Goal: Task Accomplishment & Management: Complete application form

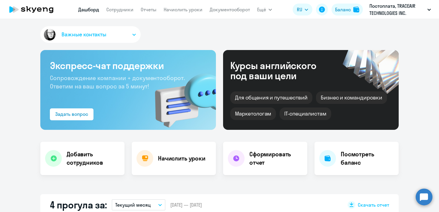
select select "30"
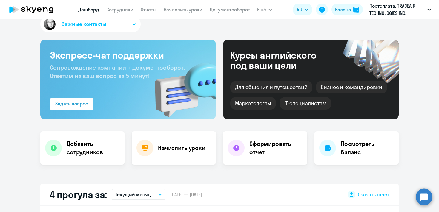
scroll to position [13, 0]
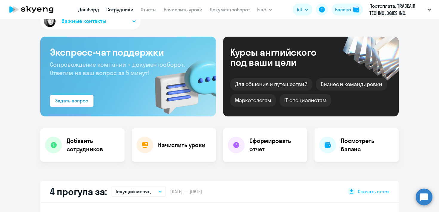
click at [129, 10] on link "Сотрудники" at bounding box center [119, 10] width 27 height 6
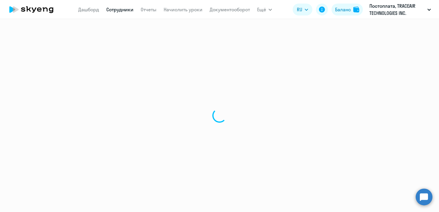
select select "30"
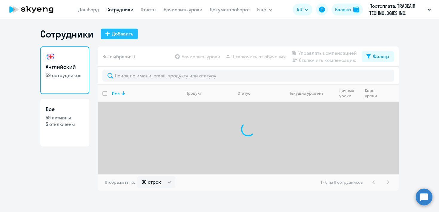
click at [134, 35] on button "Добавить" at bounding box center [119, 34] width 37 height 11
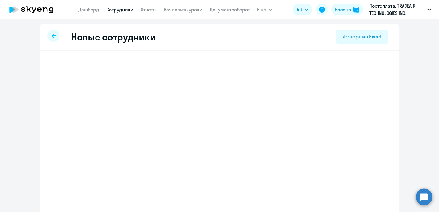
select select "english_adult_not_native_speaker"
select select "4"
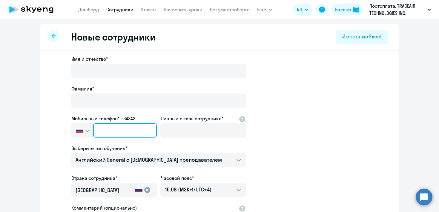
click at [113, 132] on input "text" at bounding box center [125, 131] width 64 height 14
paste input "[PHONE_NUMBER]"
type input "[PHONE_NUMBER]"
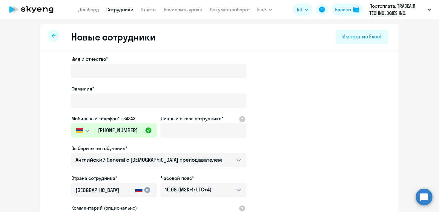
click at [267, 136] on app-new-student-form "Имя и отчество* Фамилия* Мобильный телефон* +34343 [GEOGRAPHIC_DATA] +7 [GEOGRA…" at bounding box center [219, 161] width 339 height 213
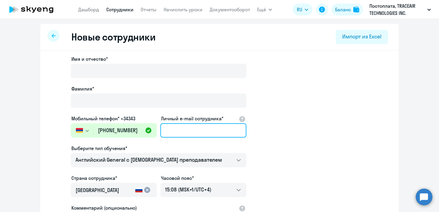
click at [181, 130] on input "Личный e-mail сотрудника*" at bounding box center [203, 131] width 86 height 14
paste input "[EMAIL_ADDRESS][DOMAIN_NAME]"
type input "[EMAIL_ADDRESS][DOMAIN_NAME]"
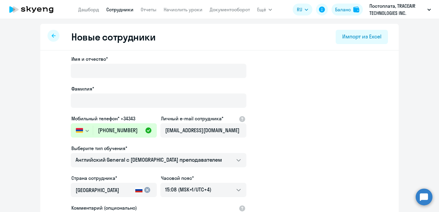
click at [261, 133] on app-new-student-form "Имя и отчество* Фамилия* Мобильный телефон* +34343 [GEOGRAPHIC_DATA] +7 [GEOGRA…" at bounding box center [219, 161] width 339 height 213
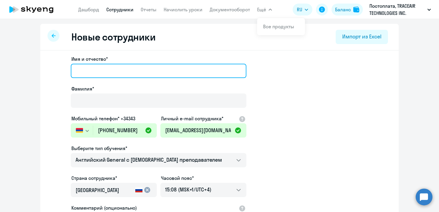
click at [132, 69] on input "Имя и отчество*" at bounding box center [158, 71] width 175 height 14
paste input "Fedor"
type input "Fedor"
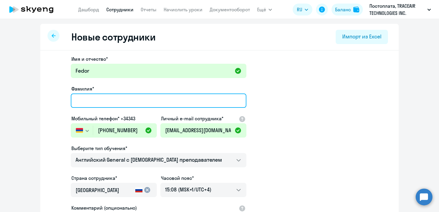
click at [187, 101] on input "Фамилия*" at bounding box center [158, 101] width 175 height 14
paste input "Volkov"
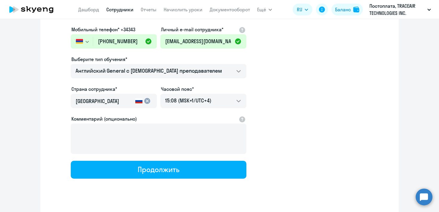
scroll to position [84, 0]
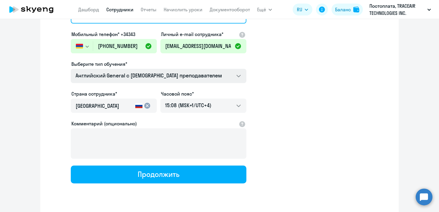
type input "Volkov"
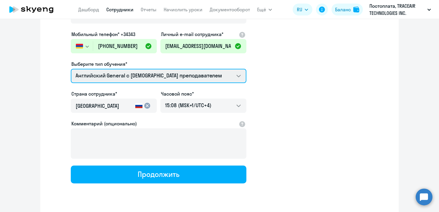
click at [240, 74] on select "Talks 15 минутные разговоры на английском Премиум английский с русскоговорящим …" at bounding box center [158, 76] width 175 height 14
select select "english_adult_native_speaker"
click at [71, 69] on select "Talks 15 минутные разговоры на английском Премиум английский с русскоговорящим …" at bounding box center [158, 76] width 175 height 14
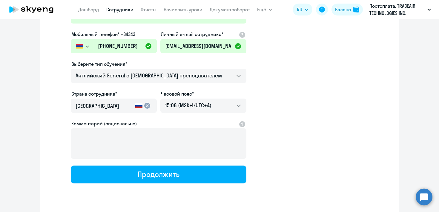
click at [137, 107] on rect at bounding box center [138, 107] width 7 height 2
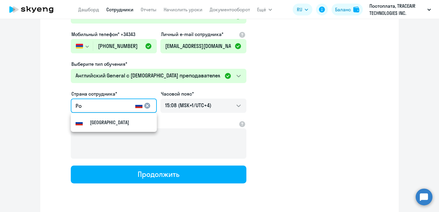
type input "Р"
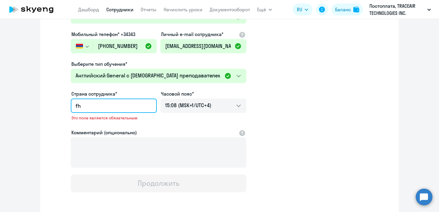
type input "f"
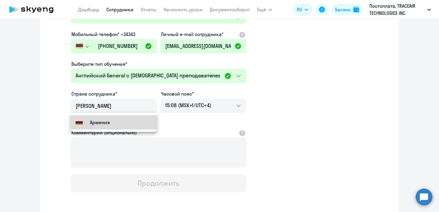
click at [134, 123] on mat-option "Армения" at bounding box center [114, 122] width 86 height 14
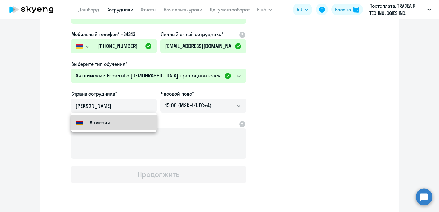
type input "Армения"
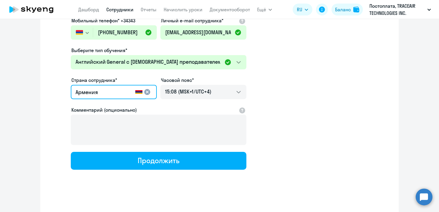
scroll to position [100, 0]
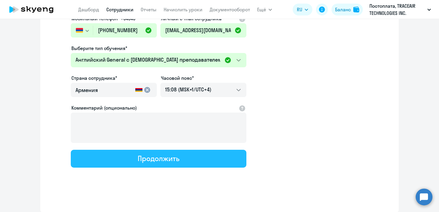
click at [180, 164] on button "Продолжить" at bounding box center [158, 159] width 175 height 18
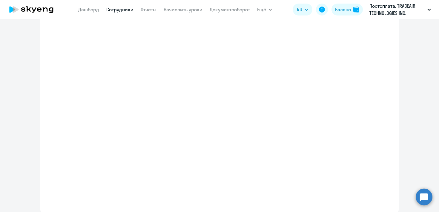
select select "english_adult_native_speaker"
select select "4"
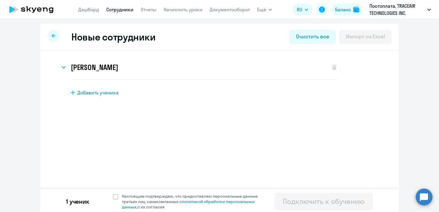
scroll to position [3, 0]
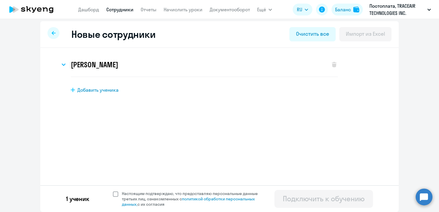
click at [117, 194] on span at bounding box center [115, 194] width 5 height 5
click at [113, 191] on input "Настоящим подтверждаю, что предоставляю персональные данные третьих лиц, ознако…" at bounding box center [112, 191] width 0 height 0
checkbox input "true"
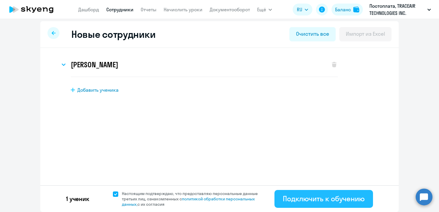
click at [339, 203] on div "Подключить к обучению" at bounding box center [324, 199] width 82 height 10
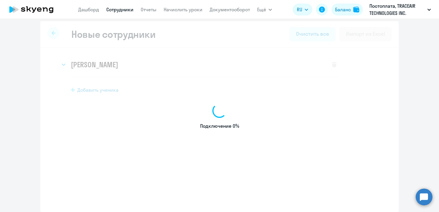
select select "english_adult_not_native_speaker"
select select "4"
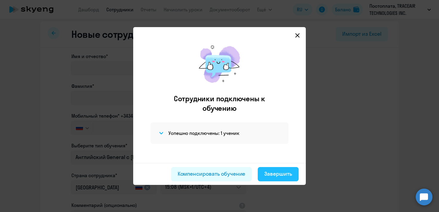
click at [271, 177] on div "Завершить" at bounding box center [278, 174] width 28 height 8
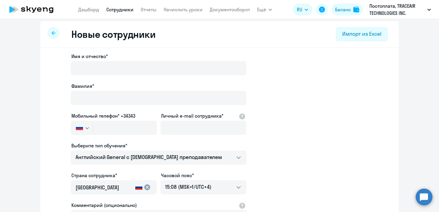
select select "30"
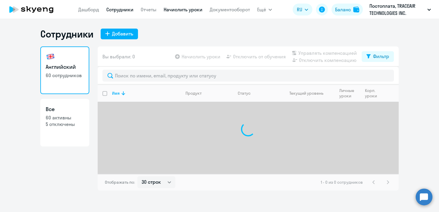
click at [185, 11] on link "Начислить уроки" at bounding box center [183, 10] width 39 height 6
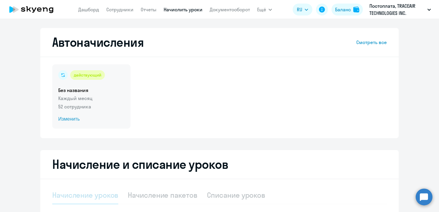
select select "10"
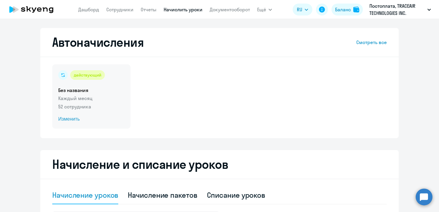
click at [79, 120] on span "Изменить" at bounding box center [91, 119] width 66 height 7
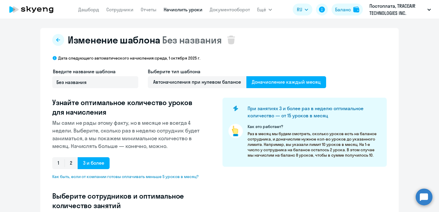
select select "10"
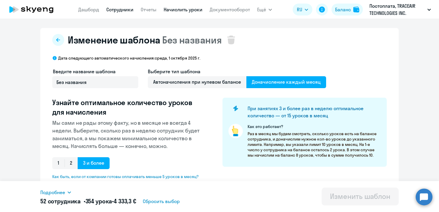
click at [120, 10] on link "Сотрудники" at bounding box center [119, 10] width 27 height 6
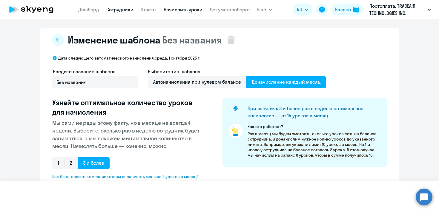
select select "30"
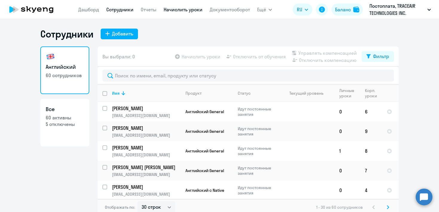
click at [168, 11] on link "Начислить уроки" at bounding box center [183, 10] width 39 height 6
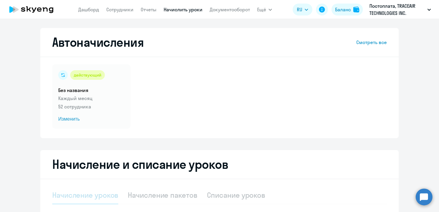
select select "10"
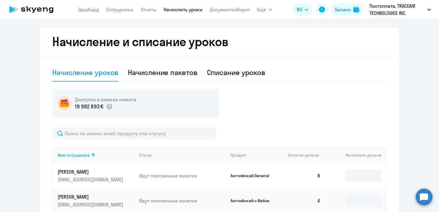
scroll to position [131, 0]
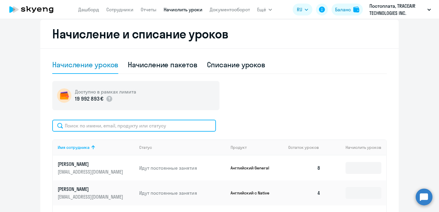
click at [157, 128] on input "text" at bounding box center [134, 126] width 164 height 12
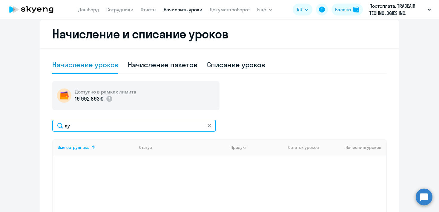
type input "[PERSON_NAME]"
type input "f"
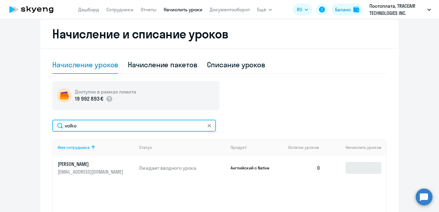
type input "volko"
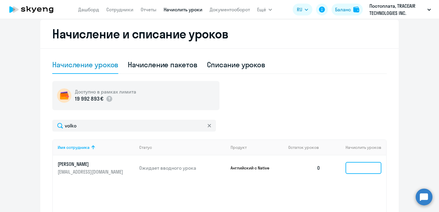
click at [353, 167] on input at bounding box center [363, 168] width 36 height 12
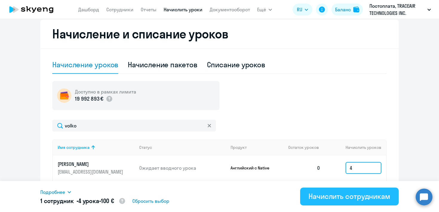
type input "4"
click at [351, 194] on div "Начислить сотрудникам" at bounding box center [349, 197] width 82 height 10
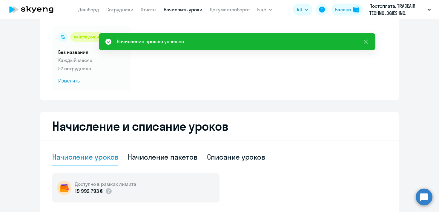
scroll to position [0, 0]
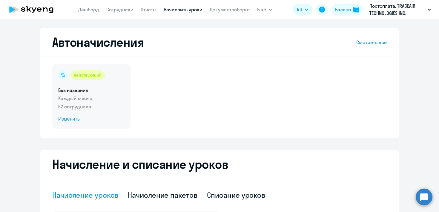
click at [74, 120] on span "Изменить" at bounding box center [91, 119] width 66 height 7
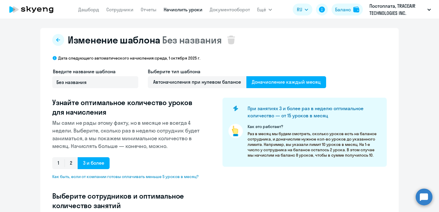
select select "10"
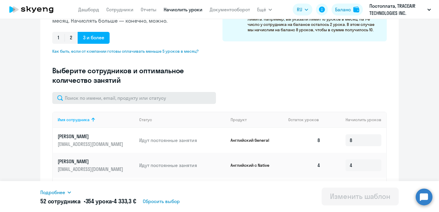
scroll to position [131, 0]
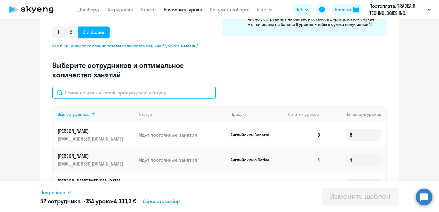
click at [130, 92] on input "text" at bounding box center [134, 93] width 164 height 12
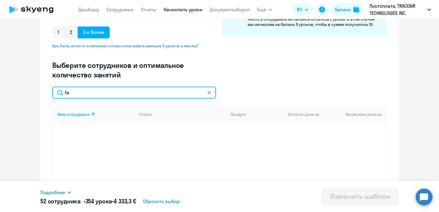
type input "f"
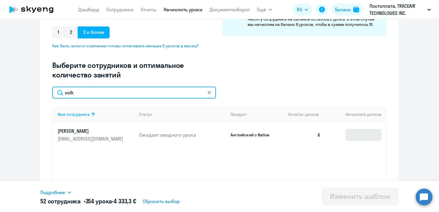
type input "volk"
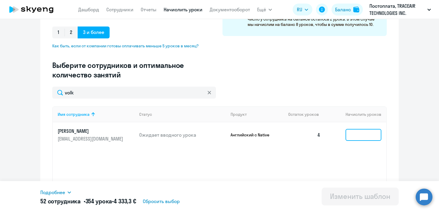
click at [358, 132] on input at bounding box center [363, 135] width 36 height 12
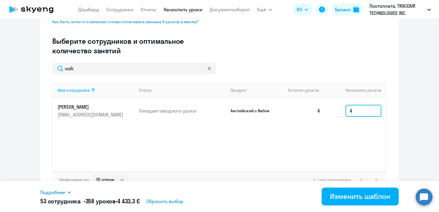
scroll to position [165, 0]
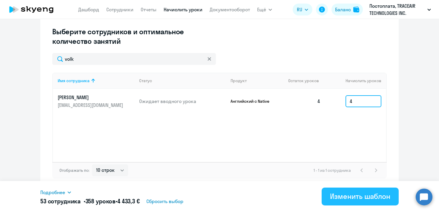
type input "4"
click at [348, 193] on div "Изменить шаблон" at bounding box center [360, 197] width 60 height 10
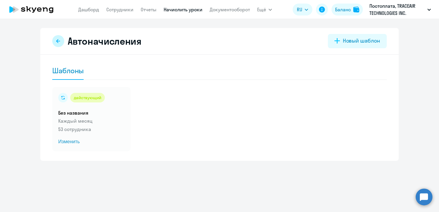
click at [61, 44] on button at bounding box center [58, 41] width 12 height 12
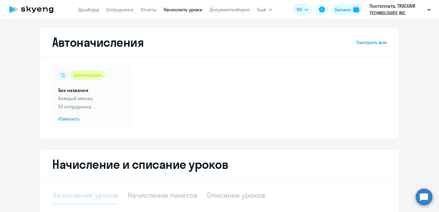
select select "10"
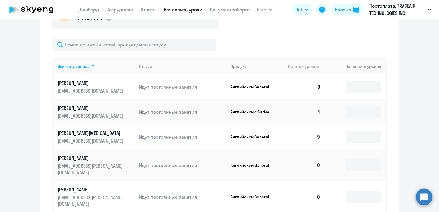
scroll to position [216, 0]
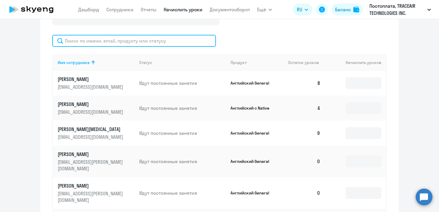
click at [146, 41] on input "text" at bounding box center [134, 41] width 164 height 12
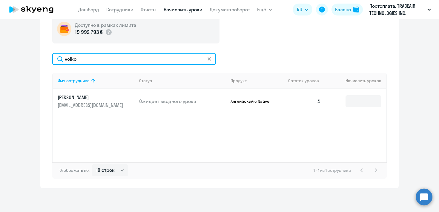
scroll to position [198, 0]
type input "volko"
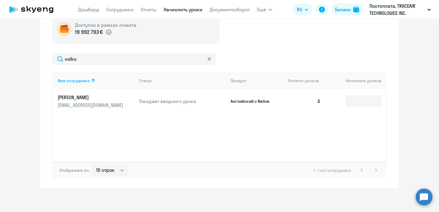
click at [73, 99] on p "[PERSON_NAME]" at bounding box center [91, 97] width 67 height 7
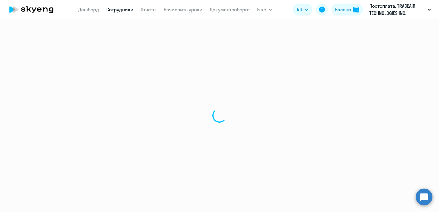
select select "english"
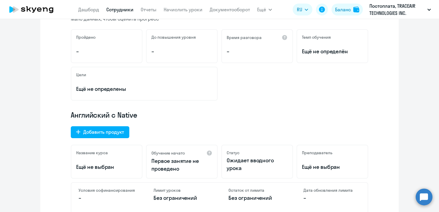
scroll to position [108, 0]
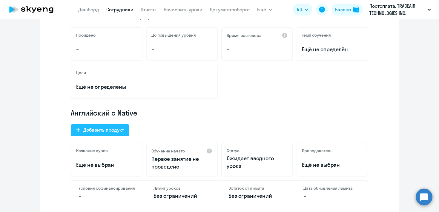
click at [116, 132] on div "Добавить продукт" at bounding box center [103, 130] width 41 height 7
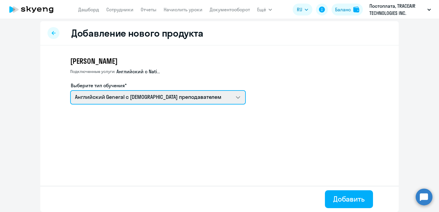
click at [240, 99] on select "Talks 15 минутные разговоры на английском Премиум английский с русскоговорящим …" at bounding box center [157, 97] width 175 height 14
select select "english_adult_not_native_speaker_talks_15min"
click at [70, 90] on select "Talks 15 минутные разговоры на английском Премиум английский с русскоговорящим …" at bounding box center [157, 97] width 175 height 14
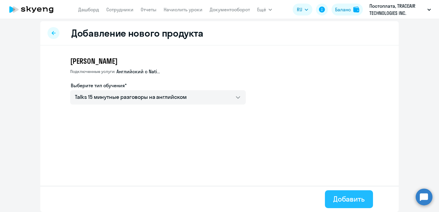
click at [354, 203] on div "Добавить" at bounding box center [348, 200] width 31 height 10
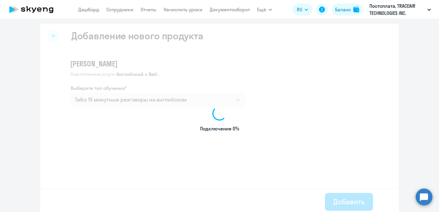
select select "english"
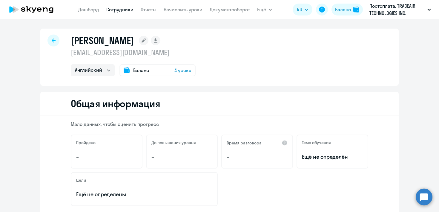
click at [119, 11] on link "Сотрудники" at bounding box center [119, 10] width 27 height 6
select select "30"
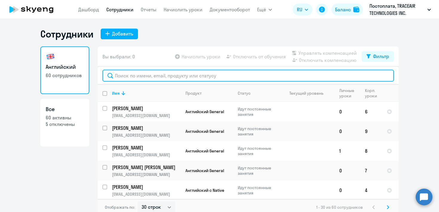
click at [146, 74] on input "text" at bounding box center [247, 76] width 291 height 12
type input "f"
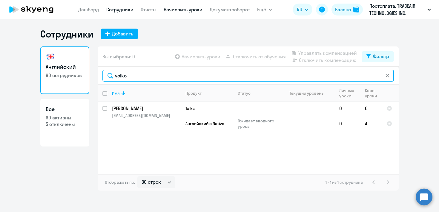
type input "volko"
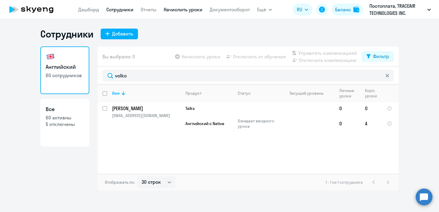
click at [193, 11] on link "Начислить уроки" at bounding box center [183, 10] width 39 height 6
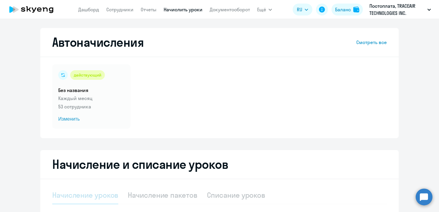
select select "10"
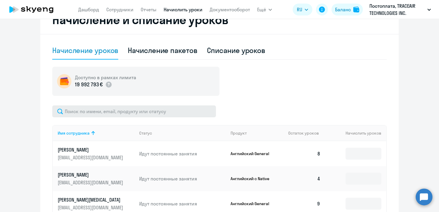
scroll to position [147, 0]
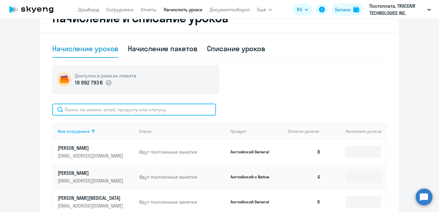
click at [192, 111] on input "text" at bounding box center [134, 110] width 164 height 12
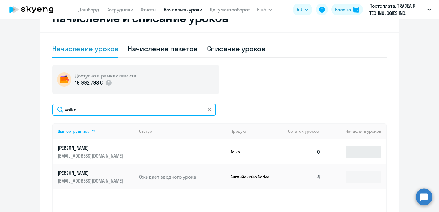
type input "volko"
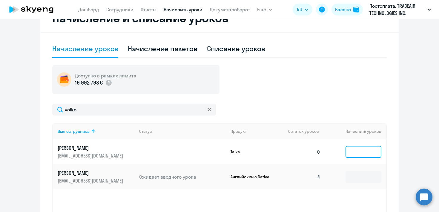
click at [355, 148] on input at bounding box center [363, 152] width 36 height 12
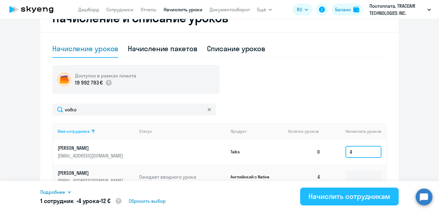
type input "4"
click at [340, 199] on div "Начислить сотрудникам" at bounding box center [349, 197] width 82 height 10
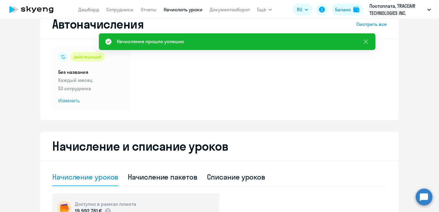
scroll to position [0, 0]
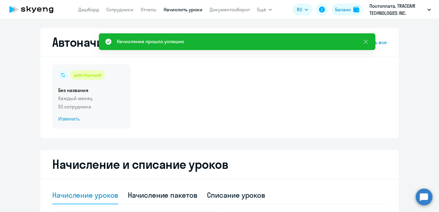
click at [68, 115] on div "действующий Без названия Каждый месяц 53 сотрудника Изменить" at bounding box center [91, 96] width 78 height 64
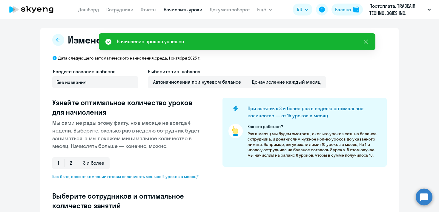
select select "10"
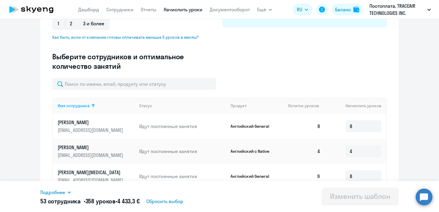
scroll to position [138, 0]
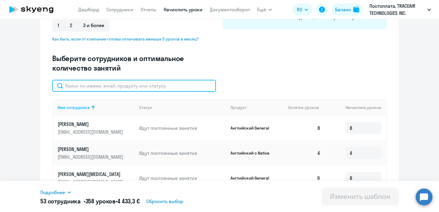
click at [145, 86] on input "text" at bounding box center [134, 86] width 164 height 12
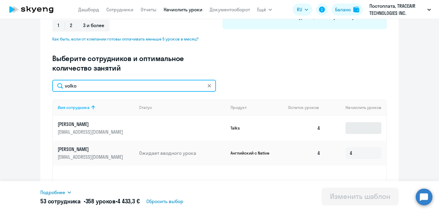
type input "volko"
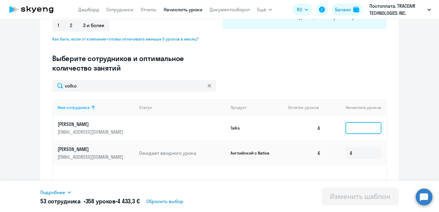
click at [367, 132] on input at bounding box center [363, 128] width 36 height 12
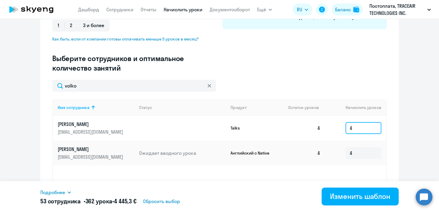
scroll to position [165, 0]
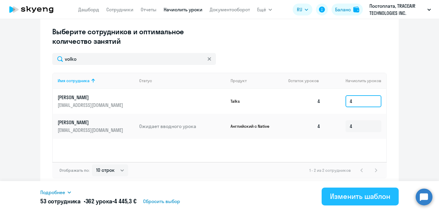
type input "4"
click at [363, 196] on div "Изменить шаблон" at bounding box center [360, 197] width 60 height 10
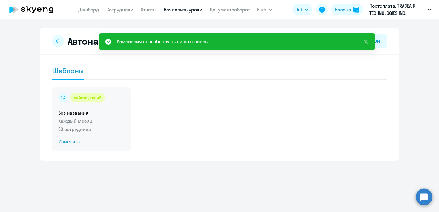
click at [71, 141] on span "Изменить" at bounding box center [91, 141] width 66 height 7
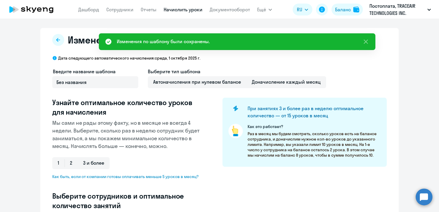
select select "10"
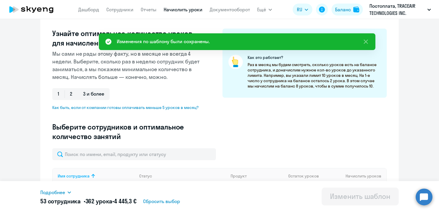
scroll to position [70, 0]
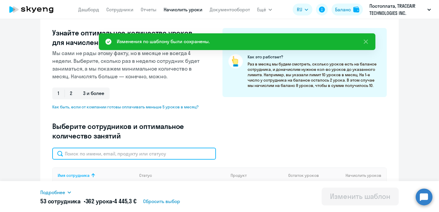
click at [126, 153] on input "text" at bounding box center [134, 154] width 164 height 12
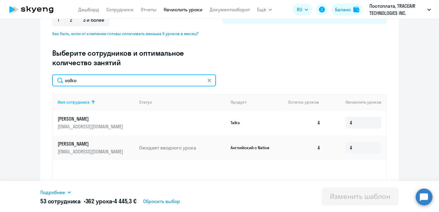
scroll to position [165, 0]
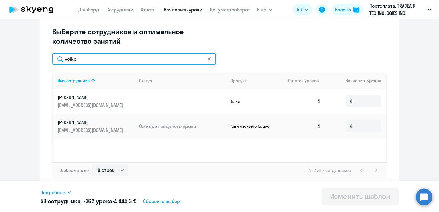
type input "volko"
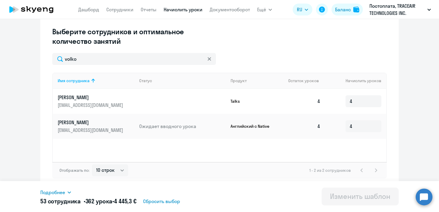
click at [422, 79] on ng-component "Изменение шаблона Без названия Дата следующего автоматического начисления: [DAT…" at bounding box center [219, 25] width 439 height 325
